Goal: Find specific page/section: Find specific page/section

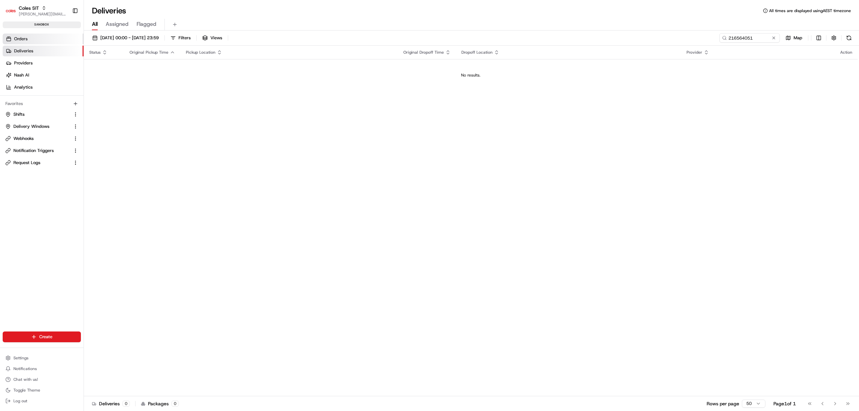
click at [31, 41] on link "Orders" at bounding box center [43, 39] width 81 height 11
